Goal: Task Accomplishment & Management: Use online tool/utility

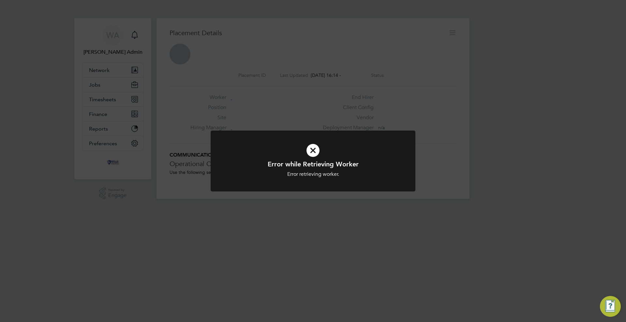
click at [108, 100] on div "Error while Retrieving Worker Error retrieving worker. Cancel Okay" at bounding box center [313, 161] width 626 height 322
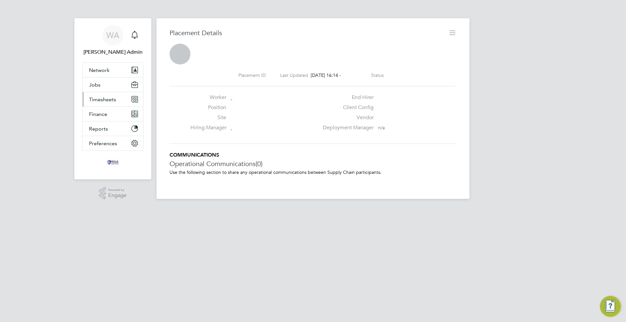
click at [101, 101] on span "Timesheets" at bounding box center [102, 99] width 27 height 6
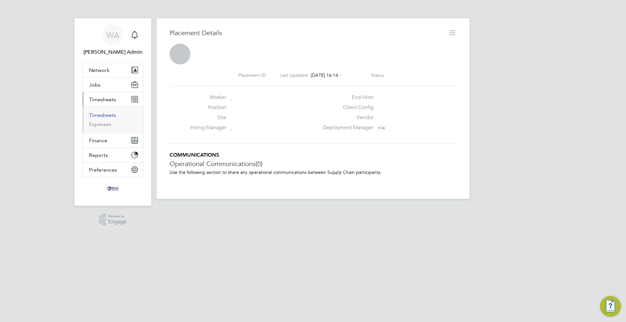
click at [103, 117] on link "Timesheets" at bounding box center [102, 115] width 27 height 6
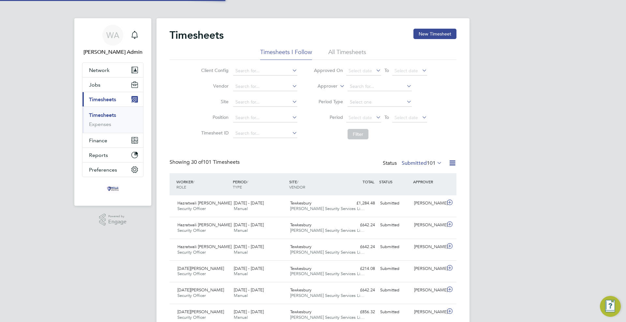
scroll to position [3, 3]
click at [304, 208] on span "[PERSON_NAME] Security Services Li…" at bounding box center [327, 209] width 74 height 6
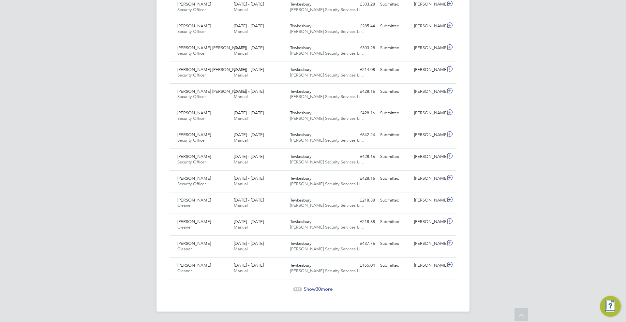
click at [332, 287] on span "Show 30 more" at bounding box center [318, 289] width 29 height 6
click at [332, 291] on span "Show 30 more" at bounding box center [318, 289] width 29 height 6
click at [309, 287] on span "Show 11 more" at bounding box center [318, 289] width 29 height 6
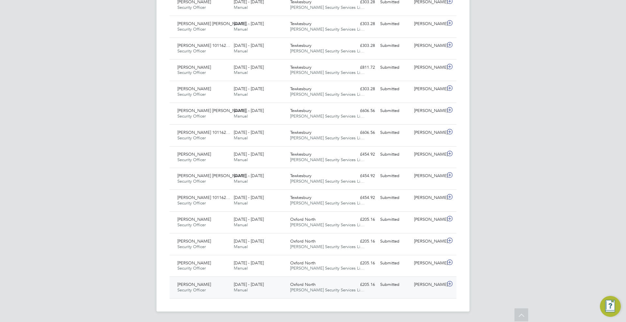
click at [408, 285] on div "Submitted" at bounding box center [394, 285] width 34 height 11
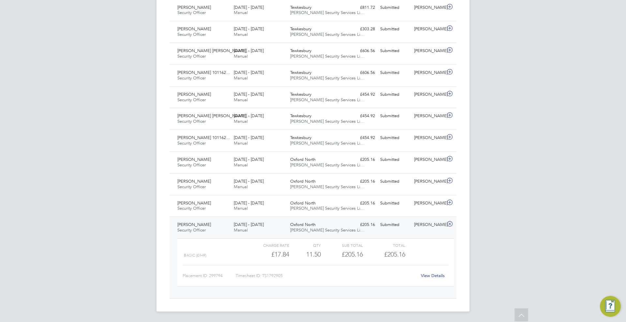
click at [435, 275] on link "View Details" at bounding box center [433, 276] width 24 height 6
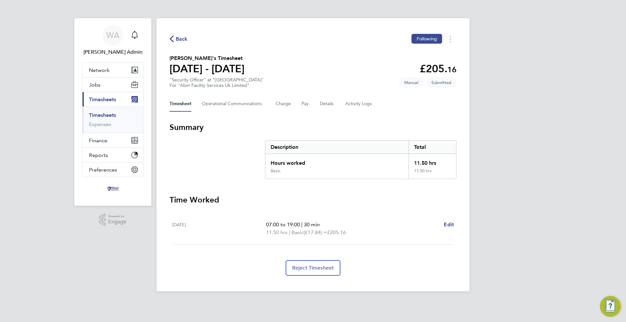
drag, startPoint x: 177, startPoint y: 224, endPoint x: 219, endPoint y: 223, distance: 42.4
click at [219, 223] on div "Fri 27 Jun" at bounding box center [219, 229] width 94 height 16
click at [103, 114] on link "Timesheets" at bounding box center [102, 115] width 27 height 6
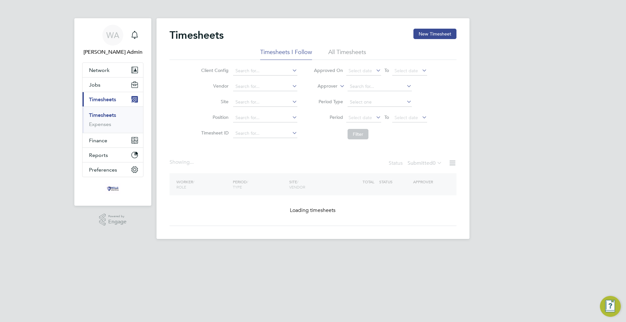
click at [111, 97] on span "Timesheets" at bounding box center [102, 99] width 27 height 6
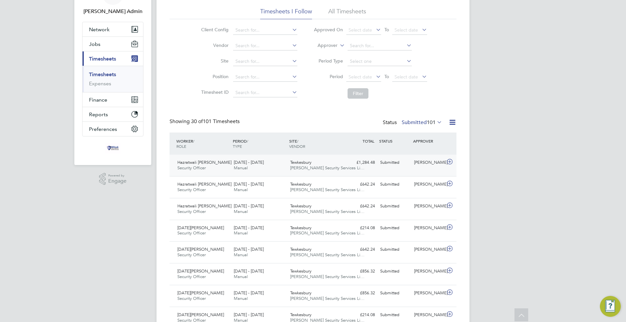
click at [364, 173] on div "Hazratwali Ahmadzai Security Officer 16 - 22 Aug 2025 16 - 22 Aug 2025 Manual T…" at bounding box center [312, 166] width 287 height 22
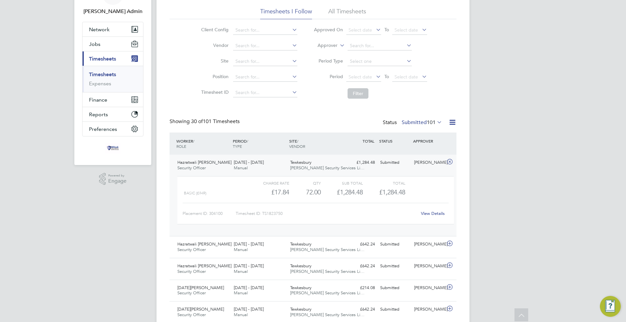
click at [438, 215] on link "View Details" at bounding box center [433, 214] width 24 height 6
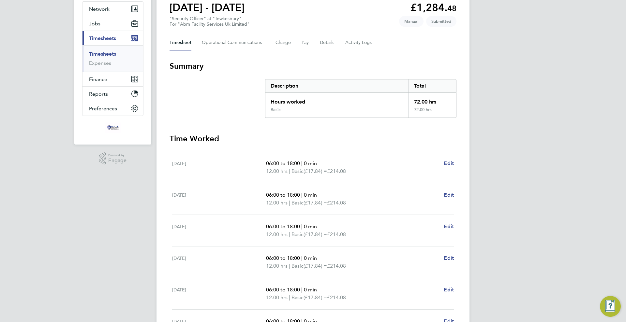
scroll to position [56, 0]
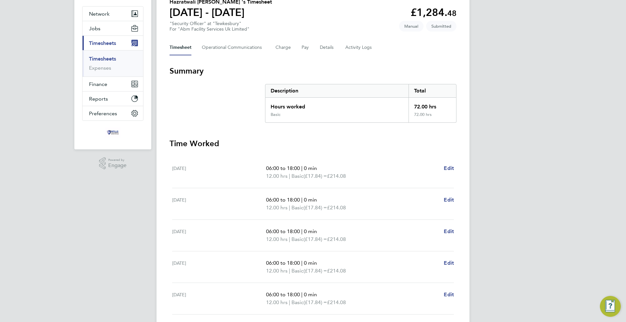
click at [103, 42] on span "Timesheets" at bounding box center [102, 43] width 27 height 6
click at [105, 41] on span "Timesheets" at bounding box center [102, 43] width 27 height 6
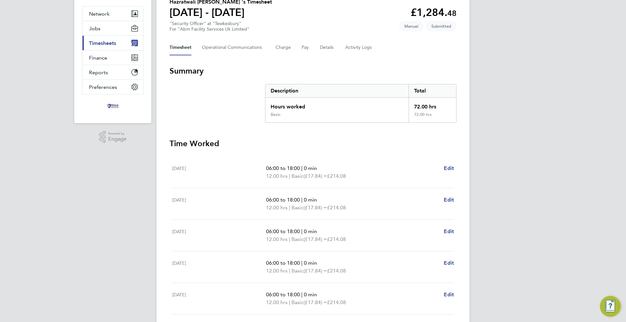
click at [108, 47] on button "Current page: Timesheets" at bounding box center [112, 43] width 61 height 14
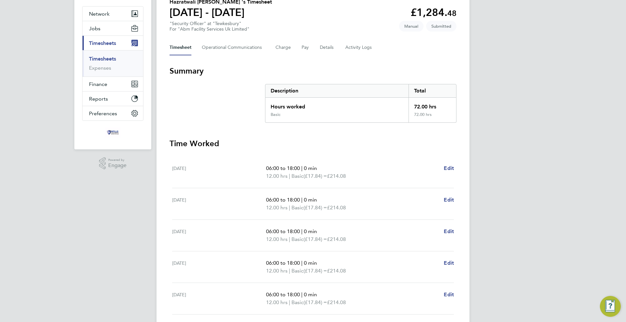
click at [107, 56] on link "Timesheets" at bounding box center [102, 59] width 27 height 6
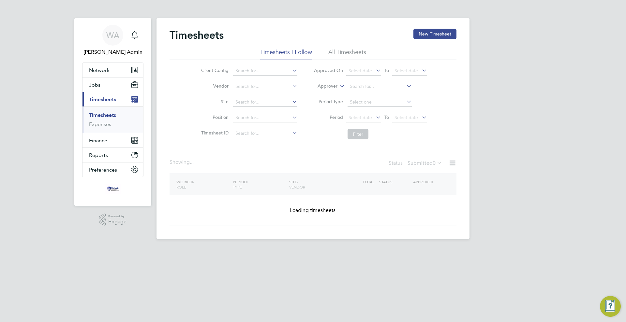
click at [113, 114] on link "Timesheets" at bounding box center [102, 115] width 27 height 6
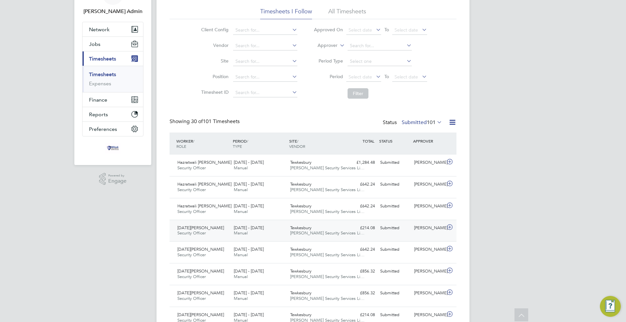
click at [342, 238] on div "Tewkesbury Wills Security Services Li…" at bounding box center [315, 231] width 56 height 16
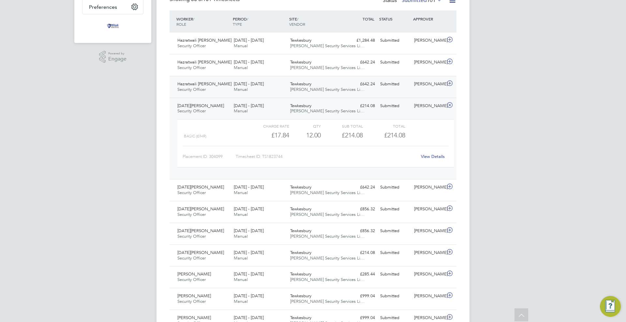
click at [297, 89] on span "[PERSON_NAME] Security Services Li…" at bounding box center [327, 90] width 74 height 6
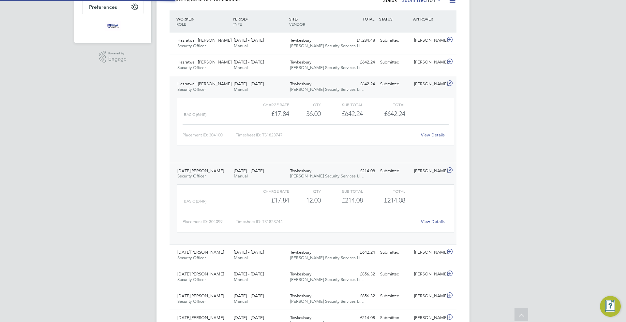
click at [304, 90] on span "[PERSON_NAME] Security Services Li…" at bounding box center [327, 90] width 74 height 6
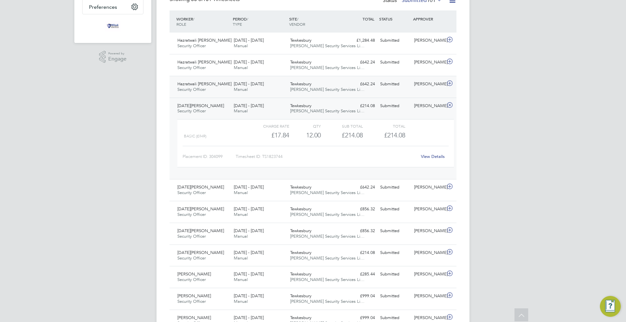
click at [304, 90] on span "[PERSON_NAME] Security Services Li…" at bounding box center [327, 90] width 74 height 6
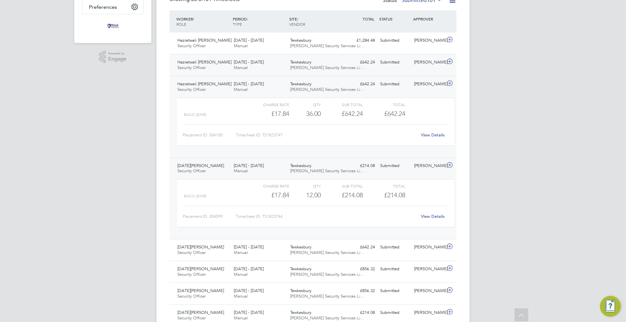
click at [304, 64] on span "Tewkesbury" at bounding box center [300, 62] width 21 height 6
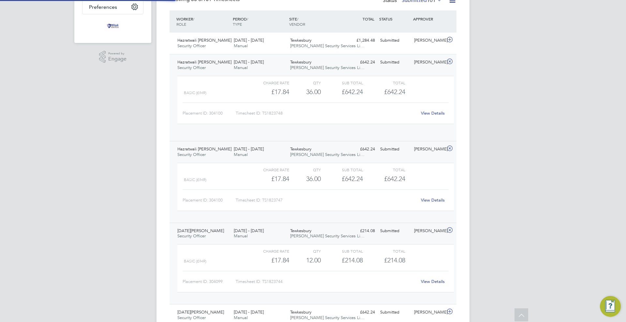
click at [304, 64] on span "Tewkesbury" at bounding box center [300, 62] width 21 height 6
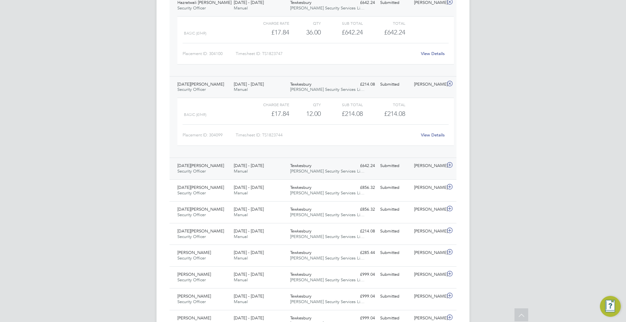
click at [312, 171] on span "[PERSON_NAME] Security Services Li…" at bounding box center [327, 171] width 74 height 6
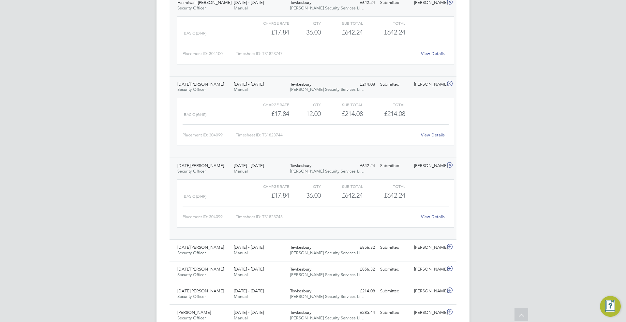
click at [312, 171] on span "[PERSON_NAME] Security Services Li…" at bounding box center [327, 171] width 74 height 6
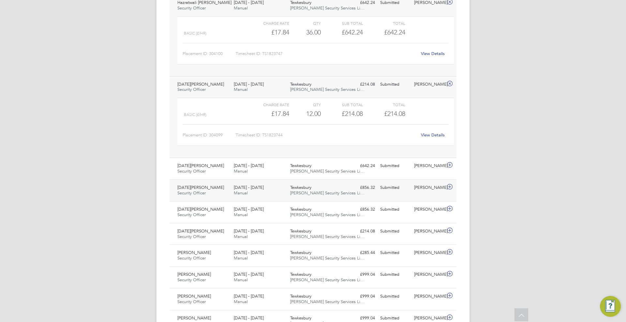
click at [314, 196] on div "Tewkesbury Wills Security Services Li…" at bounding box center [315, 190] width 56 height 16
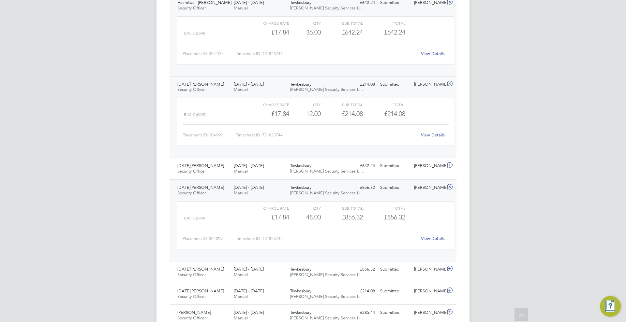
click at [315, 195] on span "[PERSON_NAME] Security Services Li…" at bounding box center [327, 193] width 74 height 6
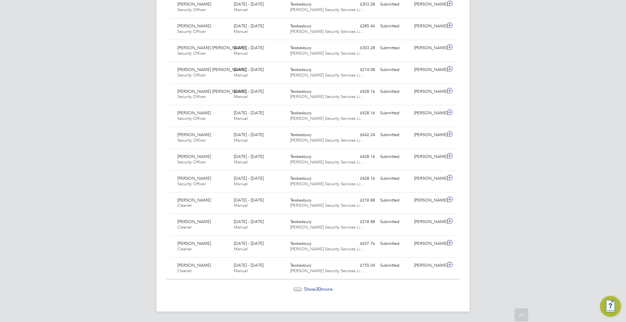
click at [321, 285] on div "Show 30 more" at bounding box center [312, 285] width 293 height 16
click at [309, 250] on span "[PERSON_NAME] Security Services Li…" at bounding box center [327, 249] width 74 height 6
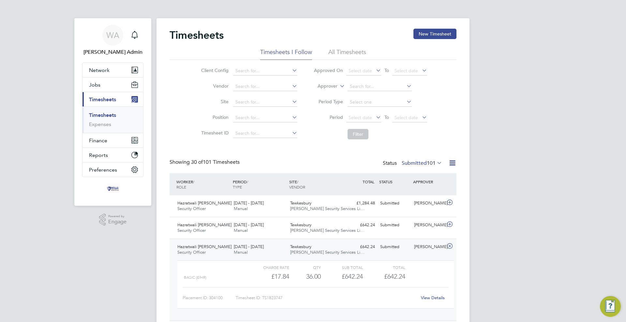
click at [451, 161] on icon at bounding box center [452, 163] width 8 height 8
click at [399, 177] on li "Export Timesheets" at bounding box center [411, 178] width 86 height 9
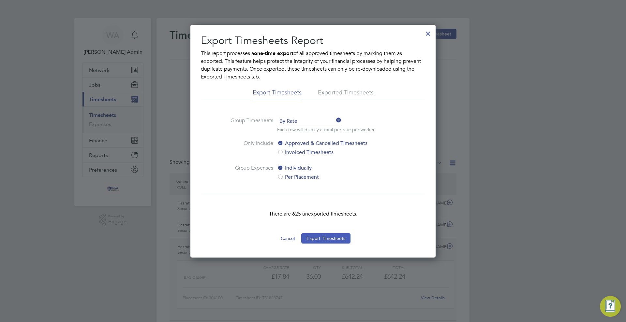
click at [332, 240] on button "Export Timesheets" at bounding box center [325, 238] width 49 height 10
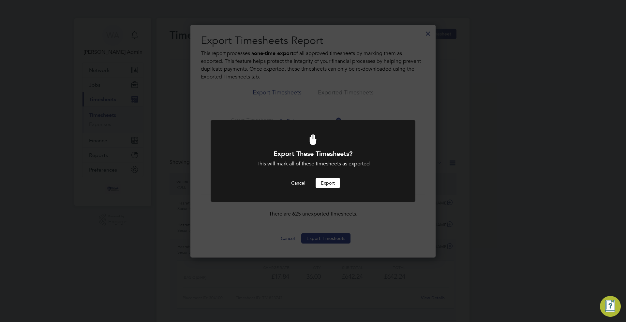
click at [327, 183] on button "Export" at bounding box center [327, 183] width 24 height 10
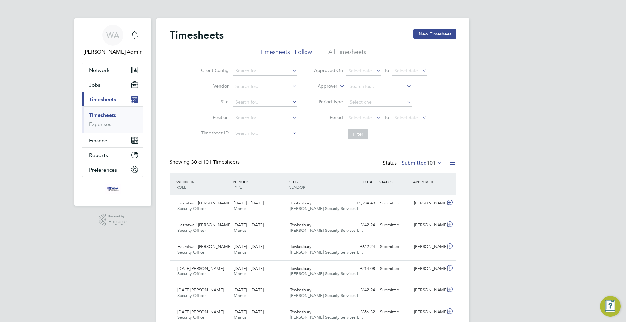
scroll to position [17, 57]
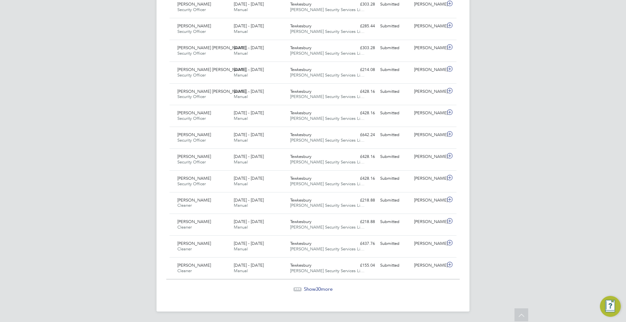
click at [318, 291] on span "30" at bounding box center [317, 289] width 5 height 6
click at [323, 287] on span "Show 30 more" at bounding box center [318, 289] width 29 height 6
click at [313, 291] on span "Show 11 more" at bounding box center [318, 289] width 29 height 6
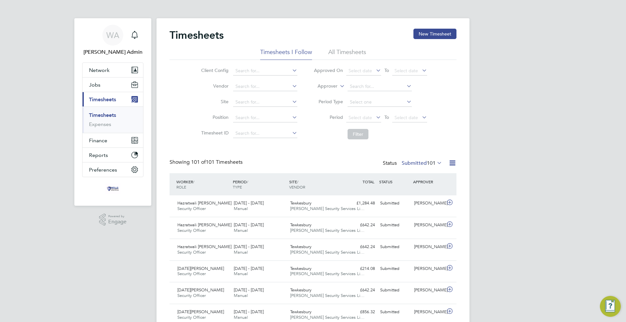
click at [426, 162] on span "101" at bounding box center [430, 163] width 9 height 7
click at [377, 209] on div "Hazratwali Ahmadzai Security Officer 16 - 22 Aug 2025 16 - 22 Aug 2025 Manual T…" at bounding box center [312, 206] width 287 height 22
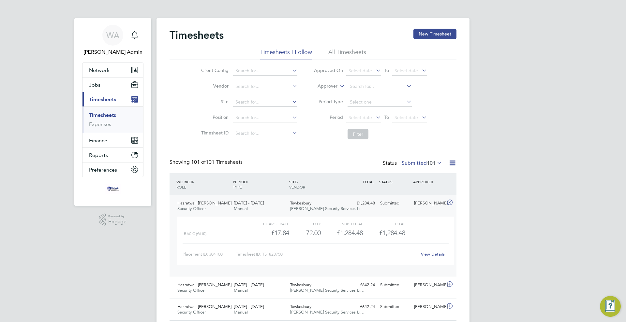
click at [430, 250] on div "View Details" at bounding box center [432, 254] width 32 height 10
click at [430, 256] on link "View Details" at bounding box center [433, 255] width 24 height 6
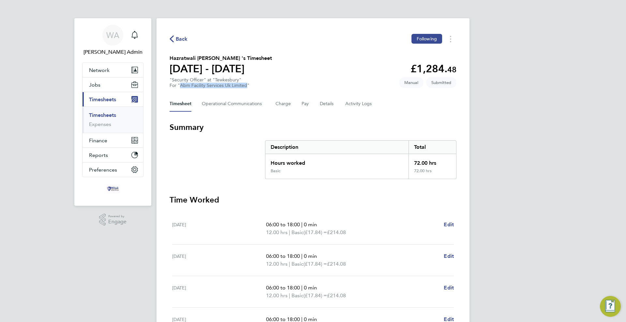
drag, startPoint x: 181, startPoint y: 85, endPoint x: 247, endPoint y: 85, distance: 65.8
click at [247, 85] on div "For "Abm Facility Services Uk Limited"" at bounding box center [209, 86] width 80 height 6
copy div "Abm Facility Services Uk Limited"
click at [104, 116] on link "Timesheets" at bounding box center [102, 115] width 27 height 6
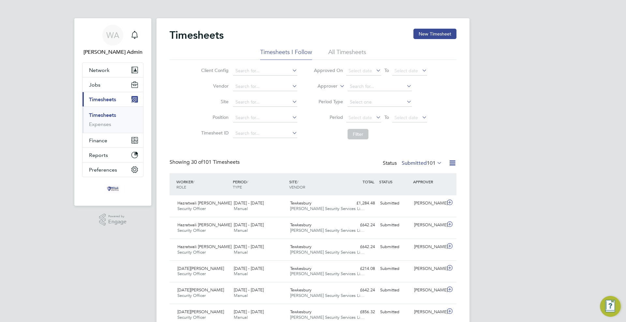
click at [427, 166] on span "101" at bounding box center [430, 163] width 9 height 7
click at [425, 173] on li "17847" at bounding box center [433, 174] width 16 height 9
click at [256, 68] on input at bounding box center [265, 70] width 64 height 9
paste input "Abm Facility Services Uk Limited"
type input "Abm Facility Services Uk Limited"
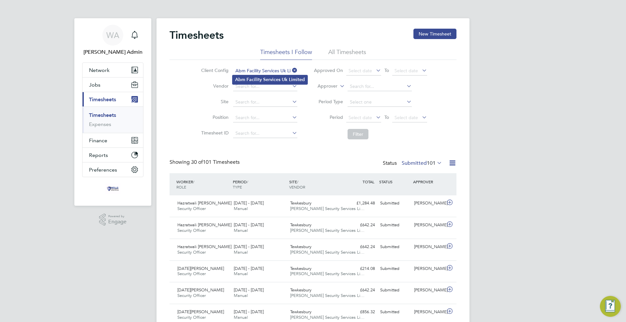
click at [261, 78] on li "Abm Facility Services Uk Limited" at bounding box center [269, 79] width 75 height 9
click at [357, 137] on button "Filter" at bounding box center [357, 134] width 21 height 10
click at [413, 164] on label "Submitted 101" at bounding box center [421, 163] width 40 height 7
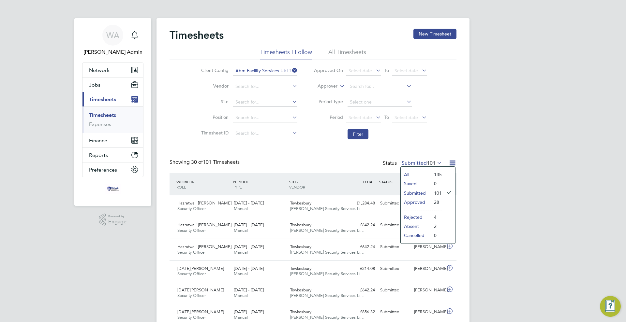
click at [406, 174] on li "All" at bounding box center [415, 174] width 30 height 9
click at [453, 162] on icon at bounding box center [452, 163] width 8 height 8
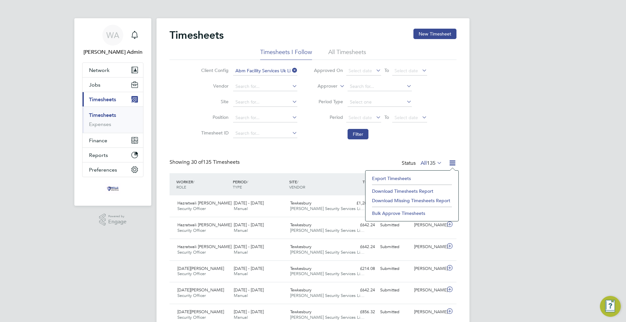
click at [423, 191] on li "Download Timesheets Report" at bounding box center [411, 191] width 86 height 9
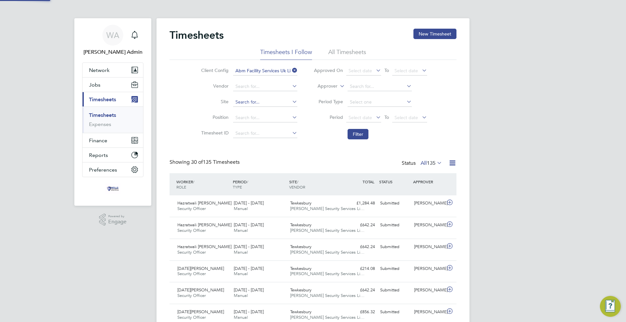
click at [275, 102] on input at bounding box center [265, 102] width 64 height 9
click at [263, 111] on li "Oxfor d North" at bounding box center [264, 111] width 65 height 9
type input "Oxford North"
click at [358, 135] on button "Filter" at bounding box center [357, 134] width 21 height 10
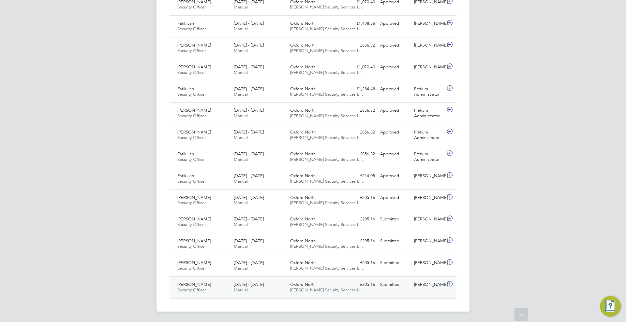
click at [346, 287] on div "£205.16 Submitted" at bounding box center [360, 285] width 34 height 11
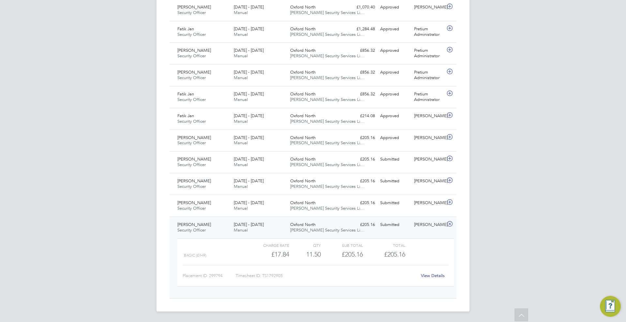
click at [430, 277] on link "View Details" at bounding box center [433, 276] width 24 height 6
click at [345, 205] on div "£205.16 Submitted" at bounding box center [360, 203] width 34 height 11
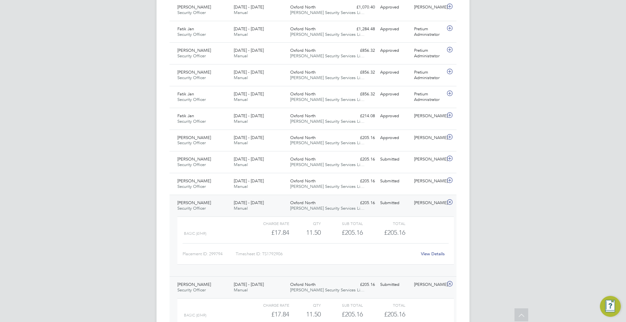
click at [429, 255] on link "View Details" at bounding box center [433, 254] width 24 height 6
click at [353, 182] on div "£205.16 Submitted" at bounding box center [360, 181] width 34 height 11
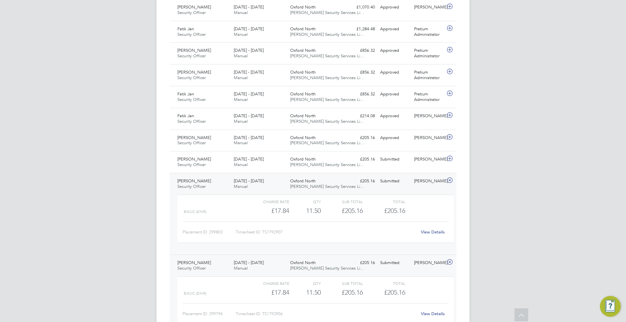
click at [428, 230] on link "View Details" at bounding box center [433, 232] width 24 height 6
click at [343, 162] on div "Oxford North [PERSON_NAME] Security Services Li…" at bounding box center [315, 162] width 56 height 16
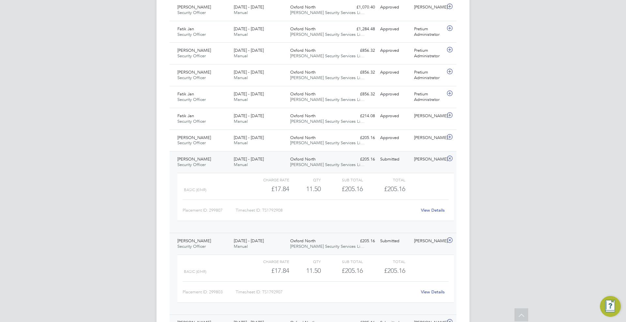
click at [435, 210] on link "View Details" at bounding box center [433, 211] width 24 height 6
click at [322, 144] on span "[PERSON_NAME] Security Services Li…" at bounding box center [327, 143] width 74 height 6
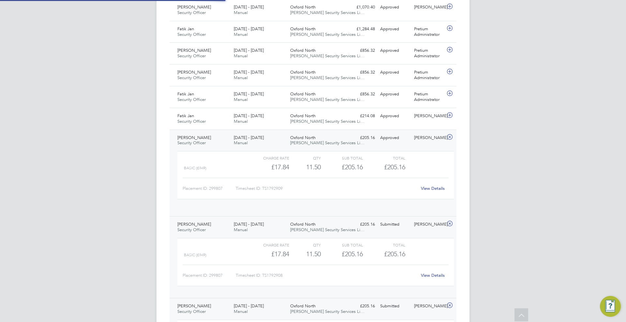
scroll to position [11, 64]
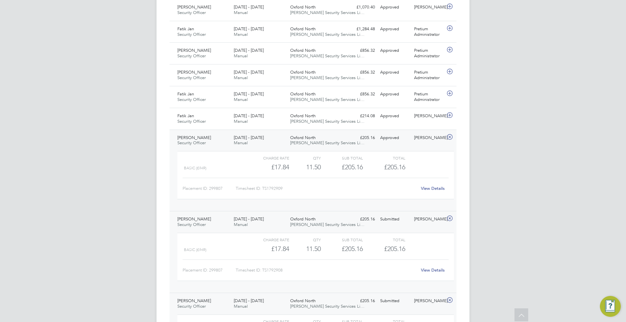
click at [424, 188] on link "View Details" at bounding box center [433, 189] width 24 height 6
click at [309, 117] on span "Oxford North" at bounding box center [302, 116] width 25 height 6
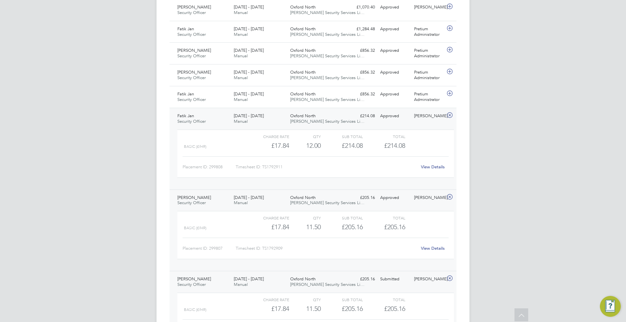
click at [426, 167] on link "View Details" at bounding box center [433, 167] width 24 height 6
click at [335, 95] on div "Oxford North [PERSON_NAME] Security Services Li…" at bounding box center [315, 97] width 56 height 16
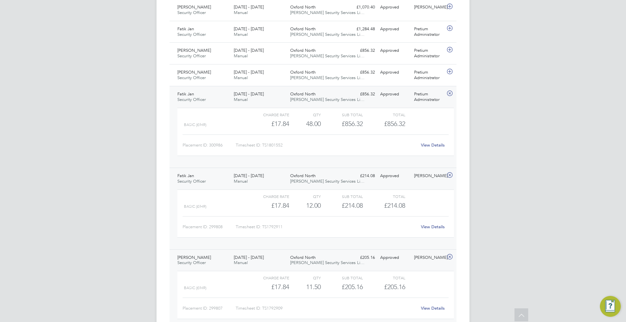
click at [430, 146] on link "View Details" at bounding box center [433, 145] width 24 height 6
click at [364, 74] on div "£856.32 Approved" at bounding box center [360, 72] width 34 height 11
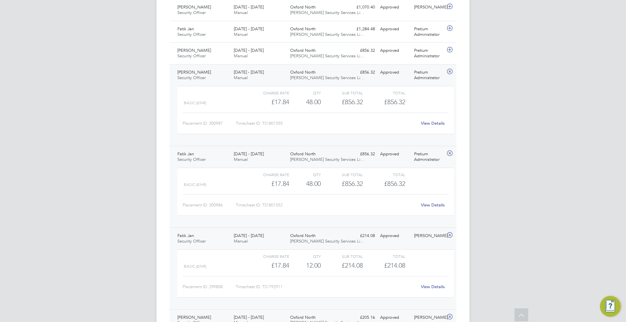
click at [430, 124] on link "View Details" at bounding box center [433, 124] width 24 height 6
click at [313, 51] on span "Oxford North" at bounding box center [302, 51] width 25 height 6
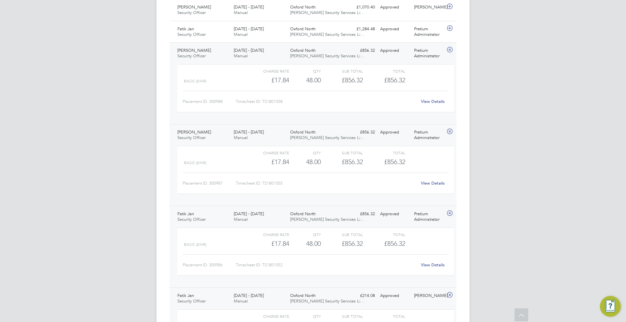
click at [436, 102] on link "View Details" at bounding box center [433, 102] width 24 height 6
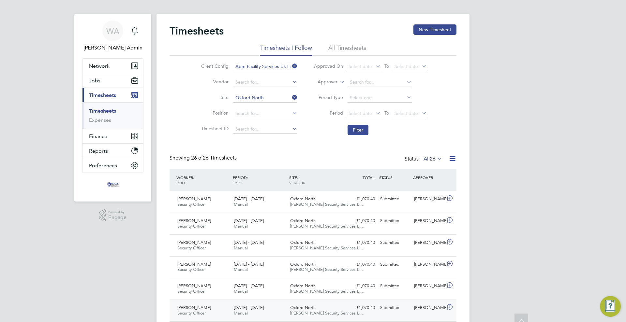
scroll to position [0, 0]
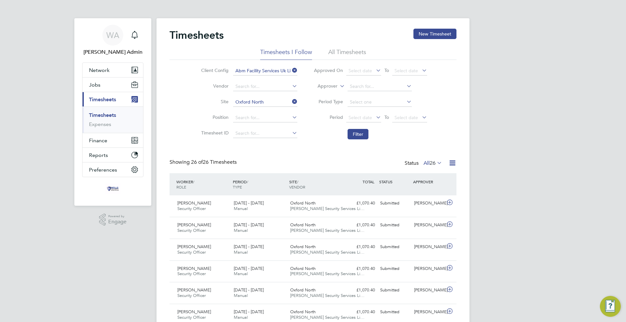
click at [291, 101] on icon at bounding box center [291, 101] width 0 height 9
click at [273, 102] on input at bounding box center [265, 102] width 64 height 9
click at [268, 116] on li "The Sp rings" at bounding box center [264, 120] width 65 height 9
type input "The Springs"
click at [351, 136] on button "Filter" at bounding box center [357, 134] width 21 height 10
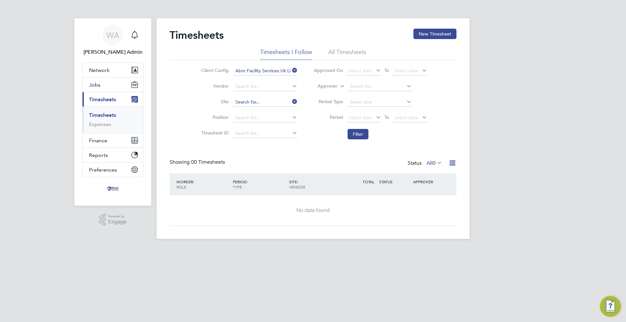
click at [268, 101] on input at bounding box center [265, 102] width 64 height 9
click at [266, 111] on li "The Sprin g Retail" at bounding box center [264, 111] width 65 height 9
type input "The Spring Retail"
click at [356, 135] on button "Filter" at bounding box center [357, 134] width 21 height 10
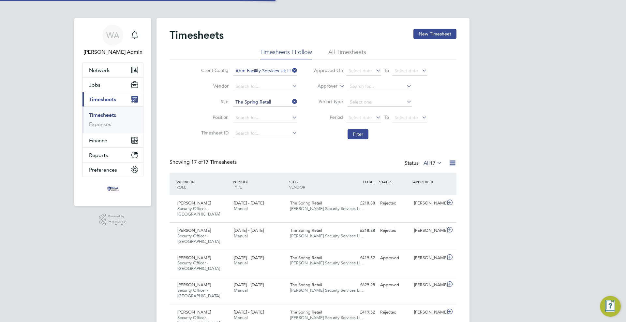
scroll to position [22, 57]
click at [255, 135] on input at bounding box center [265, 133] width 64 height 9
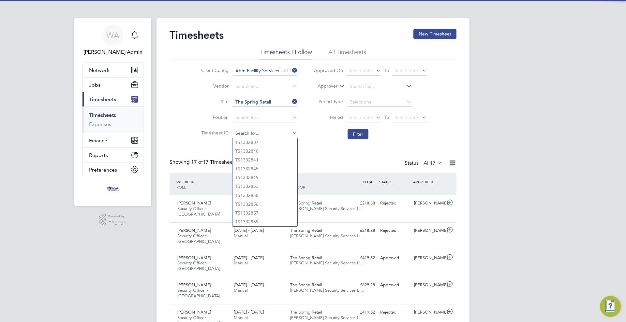
paste input "TS1797812"
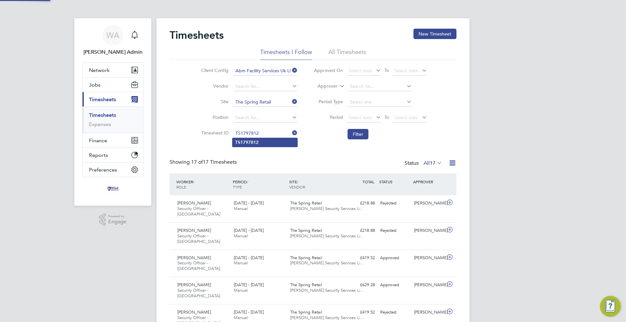
type input "TS1797812"
click at [261, 142] on li "TS1797812" at bounding box center [264, 142] width 65 height 9
click at [354, 133] on button "Filter" at bounding box center [357, 134] width 21 height 10
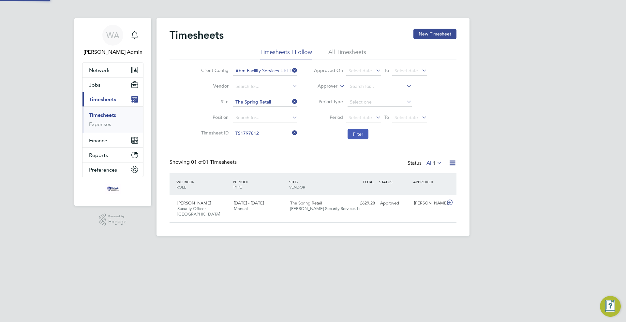
scroll to position [17, 57]
click at [353, 207] on div "£629.28 Approved" at bounding box center [360, 203] width 34 height 11
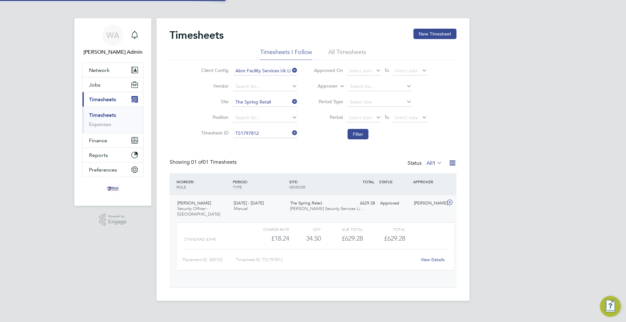
scroll to position [11, 64]
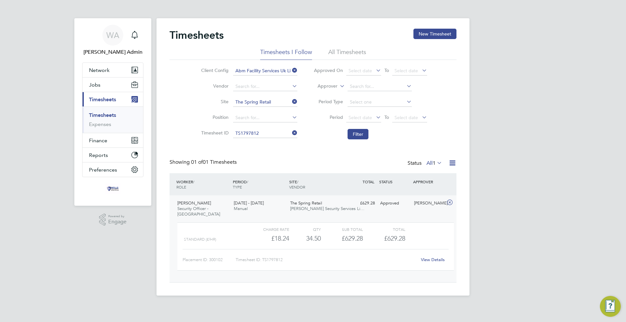
click at [434, 260] on link "View Details" at bounding box center [433, 260] width 24 height 6
click at [265, 131] on input at bounding box center [265, 133] width 64 height 9
paste input "TS1792915"
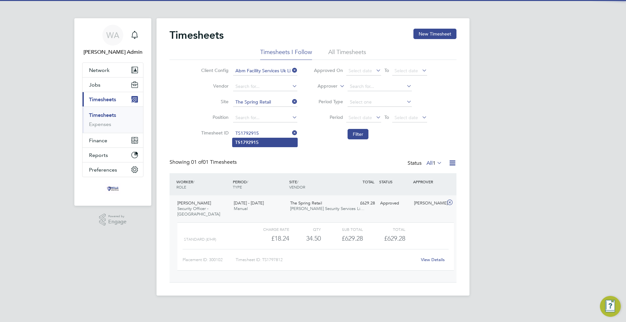
type input "TS1792915"
click at [261, 142] on li "TS1792915" at bounding box center [264, 142] width 65 height 9
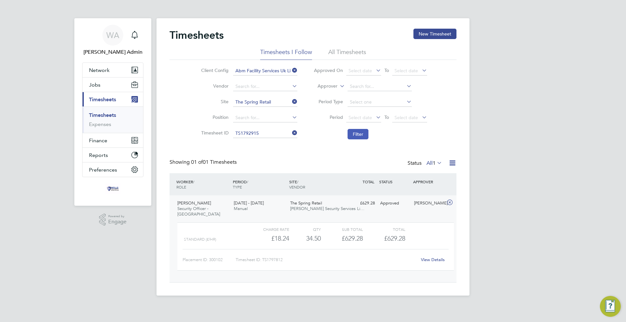
click at [356, 136] on button "Filter" at bounding box center [357, 134] width 21 height 10
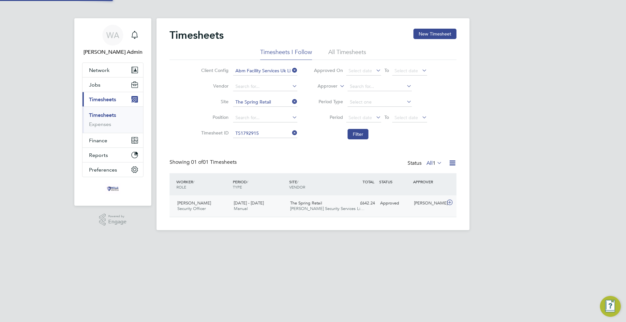
scroll to position [17, 57]
click at [397, 209] on div "Rajwinder Kaur Security Officer 7 - 13 Jun 2025 7 - 13 Jun 2025 Manual The Spri…" at bounding box center [312, 206] width 287 height 22
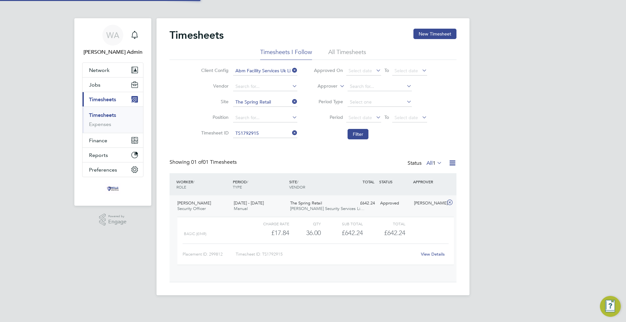
scroll to position [11, 64]
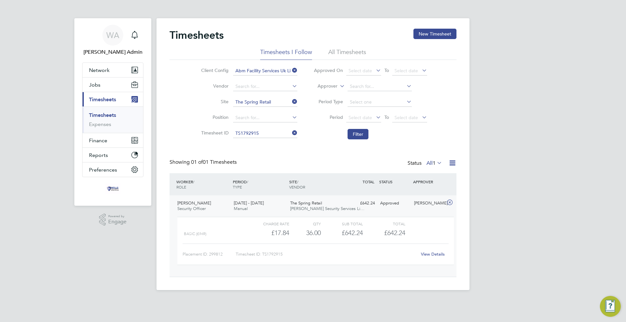
click at [425, 254] on link "View Details" at bounding box center [433, 255] width 24 height 6
click at [291, 134] on icon at bounding box center [291, 132] width 0 height 9
click at [260, 132] on input at bounding box center [265, 133] width 64 height 9
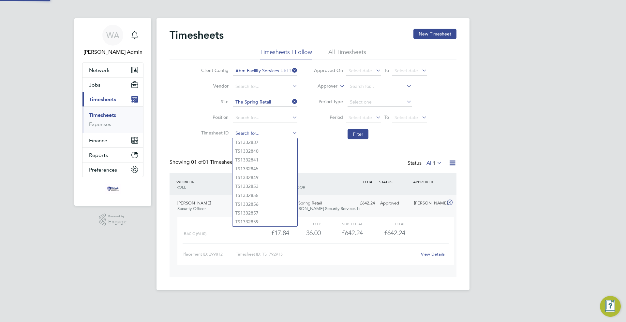
paste input "TS1792917"
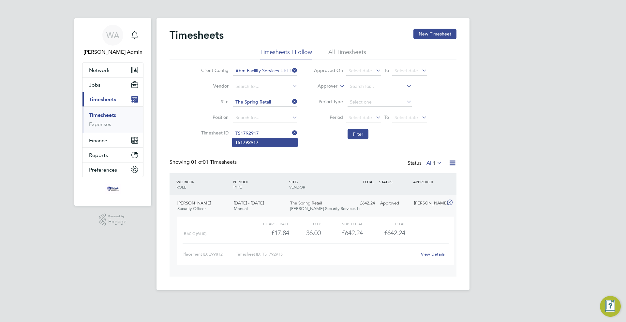
type input "TS1792917"
click at [259, 139] on li "TS1792917" at bounding box center [264, 142] width 65 height 9
click at [349, 134] on button "Filter" at bounding box center [357, 134] width 21 height 10
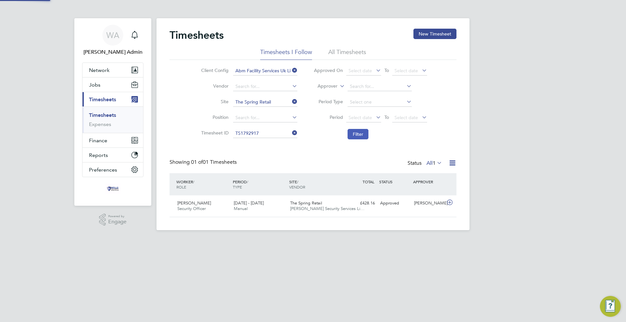
scroll to position [17, 57]
click at [341, 205] on div "The Spring Retail Wills Security Services Li…" at bounding box center [315, 206] width 56 height 16
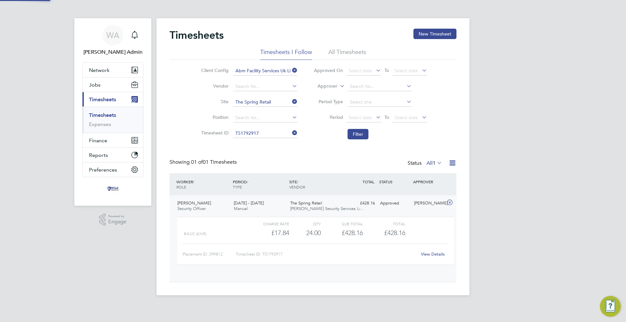
scroll to position [11, 64]
click at [432, 254] on link "View Details" at bounding box center [433, 255] width 24 height 6
click at [291, 134] on icon at bounding box center [291, 132] width 0 height 9
click at [252, 132] on input at bounding box center [265, 133] width 64 height 9
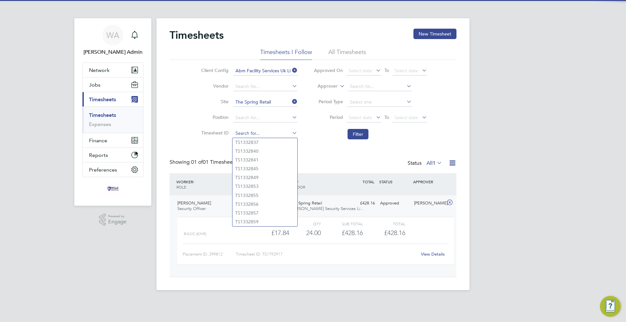
paste input "TS1792917"
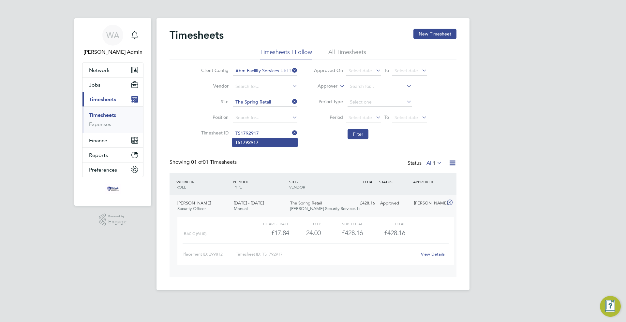
type input "TS1792917"
click at [257, 141] on b "TS1792917" at bounding box center [246, 143] width 23 height 6
click at [353, 134] on button "Filter" at bounding box center [357, 134] width 21 height 10
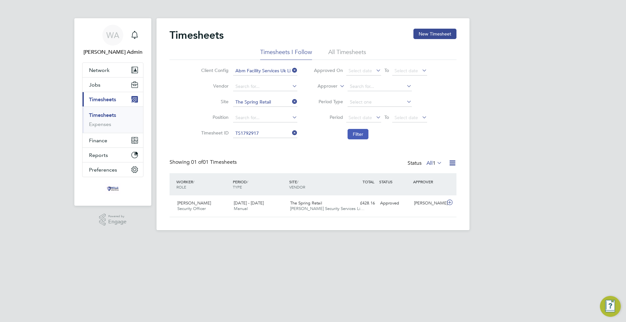
scroll to position [17, 57]
click at [376, 207] on div "£428.16 Approved" at bounding box center [360, 203] width 34 height 11
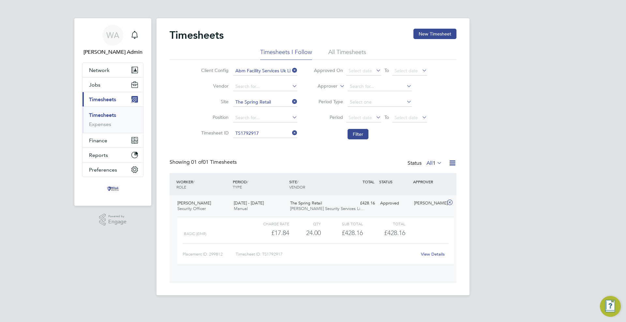
scroll to position [11, 64]
click at [426, 254] on link "View Details" at bounding box center [433, 255] width 24 height 6
click at [485, 162] on div "WA Wills Admin Notifications Applications: Network Team Members Businesses Site…" at bounding box center [313, 150] width 626 height 301
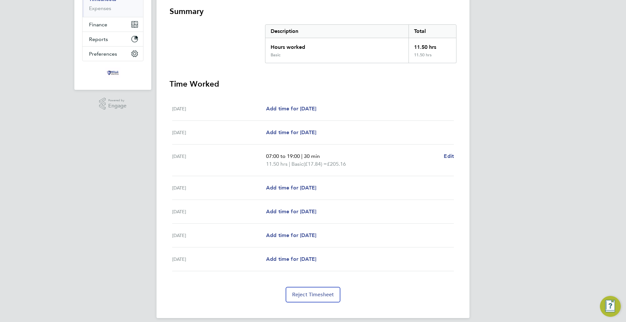
scroll to position [122, 0]
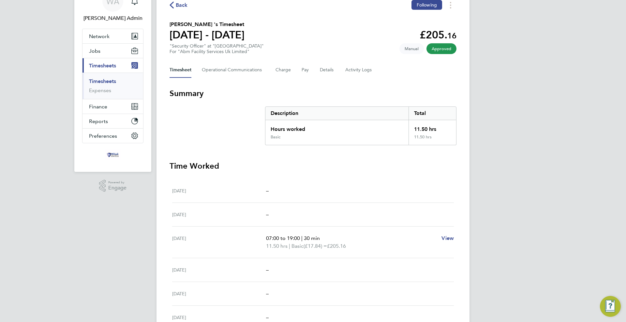
scroll to position [122, 0]
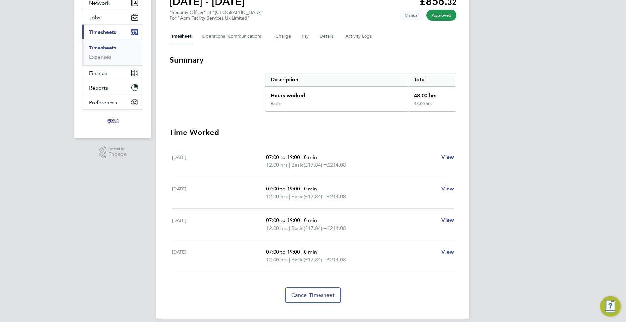
scroll to position [68, 0]
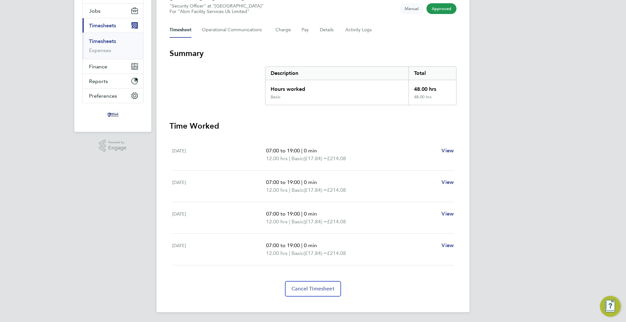
scroll to position [75, 0]
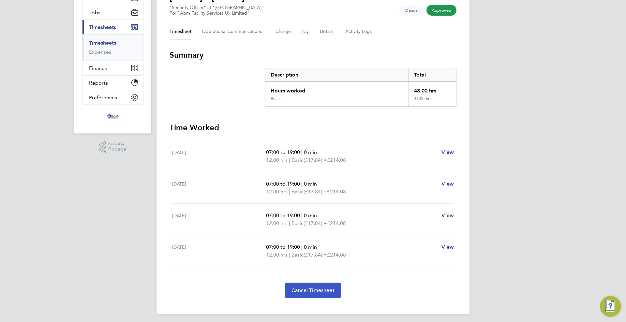
scroll to position [75, 0]
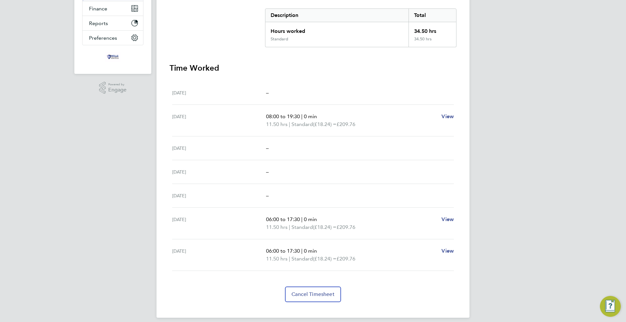
scroll to position [138, 0]
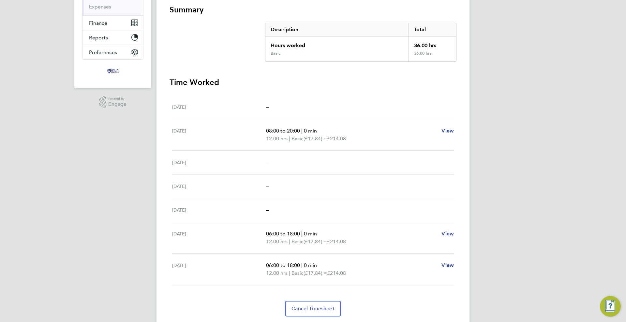
scroll to position [138, 0]
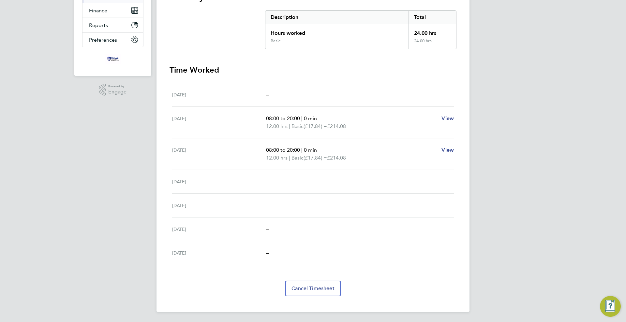
scroll to position [130, 0]
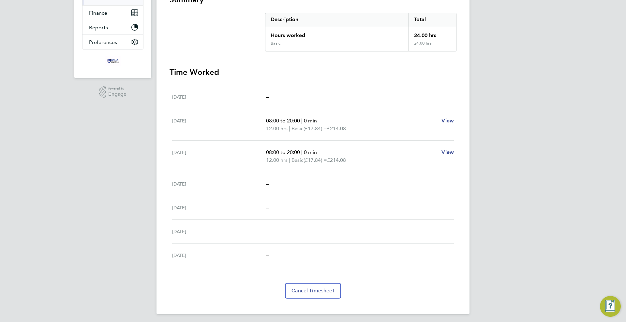
scroll to position [130, 0]
